Goal: Task Accomplishment & Management: Complete application form

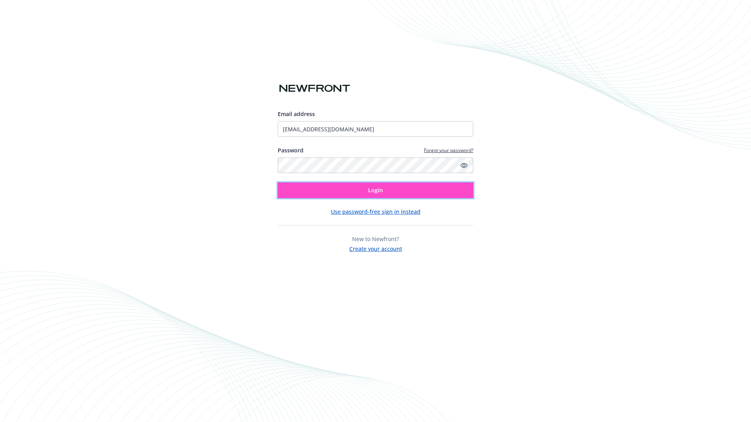
click at [375, 190] on span "Login" at bounding box center [375, 190] width 15 height 7
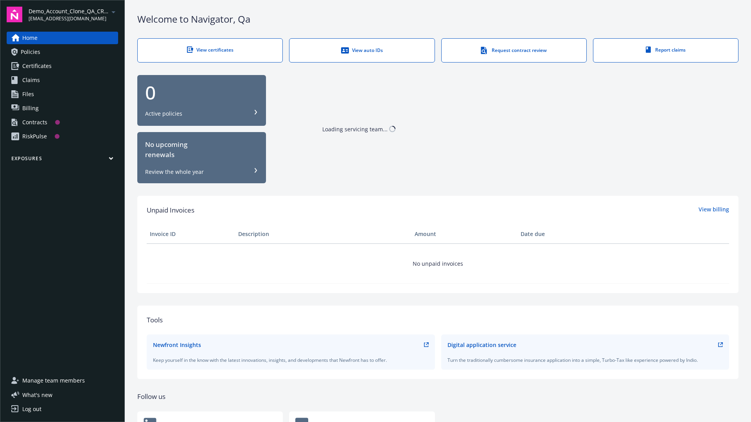
click at [73, 14] on span "Demo_Account_Clone_QA_CR_Tests_Prospect" at bounding box center [69, 11] width 80 height 8
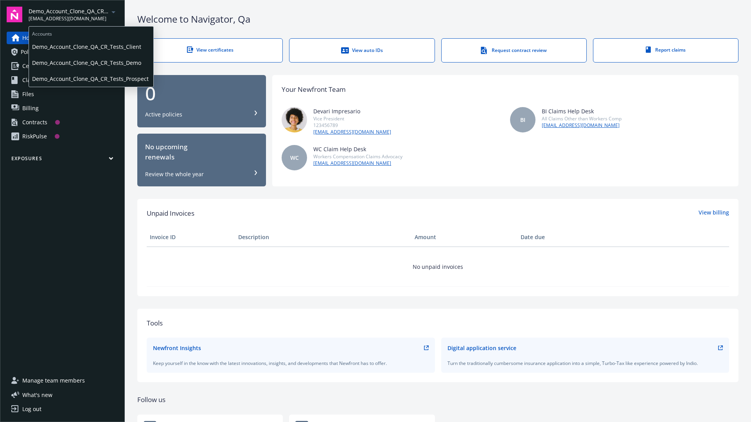
click at [90, 47] on span "Demo_Account_Clone_QA_CR_Tests_Client" at bounding box center [91, 47] width 118 height 16
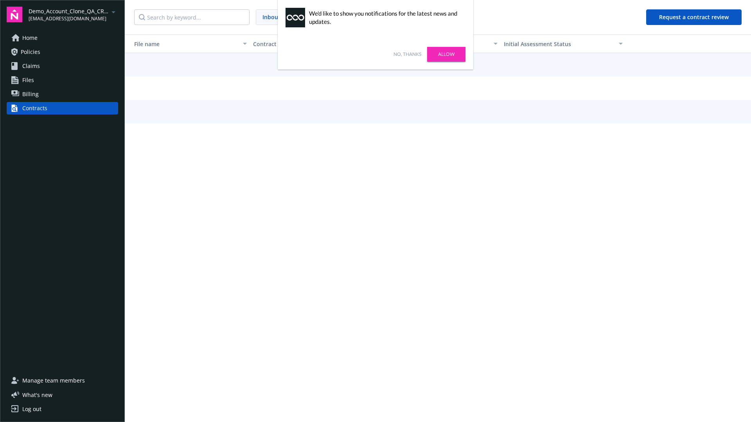
click at [407, 54] on link "No, thanks" at bounding box center [407, 54] width 28 height 7
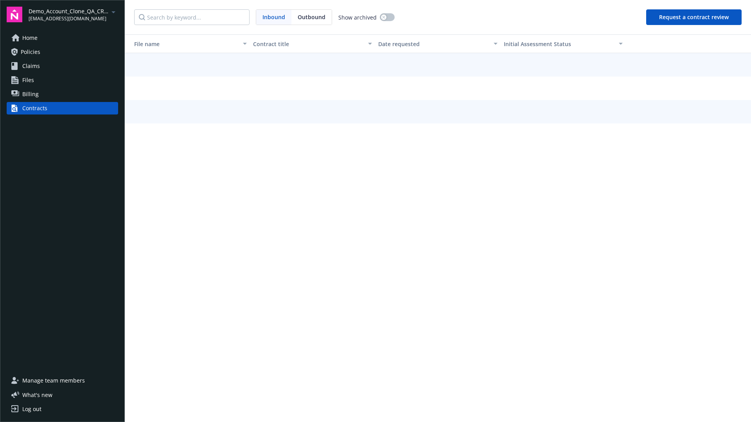
click at [694, 17] on button "Request a contract review" at bounding box center [693, 17] width 95 height 16
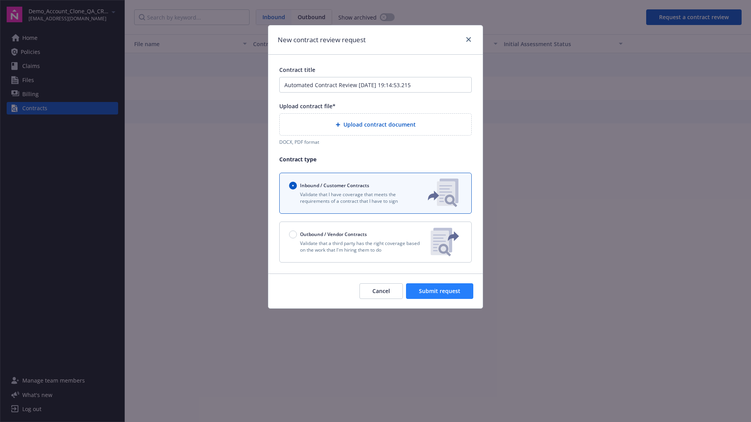
type input "Automated Contract Review 09-26-2025 19:14:53.215"
click at [375, 242] on p "Validate that a third party has the right coverage based on the work that I'm h…" at bounding box center [356, 246] width 135 height 13
radio input "false"
radio input "true"
click at [440, 295] on span "Submit request" at bounding box center [439, 290] width 41 height 7
